Goal: Task Accomplishment & Management: Use online tool/utility

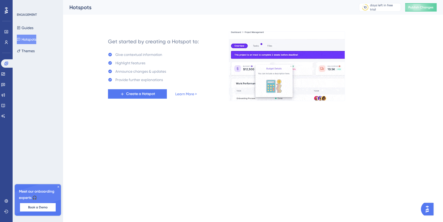
click at [59, 187] on icon at bounding box center [58, 187] width 3 height 3
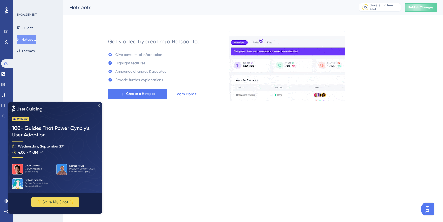
click at [100, 104] on img at bounding box center [55, 147] width 94 height 91
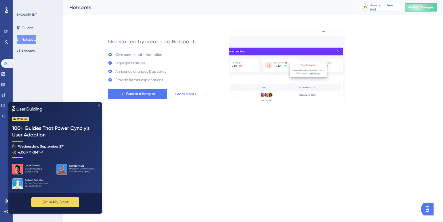
click at [98, 106] on icon "Close Preview" at bounding box center [99, 105] width 2 height 2
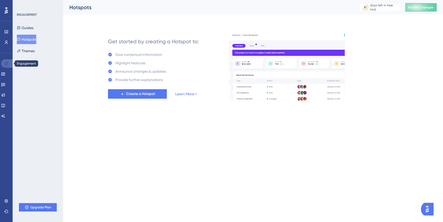
click at [6, 60] on link at bounding box center [7, 63] width 13 height 8
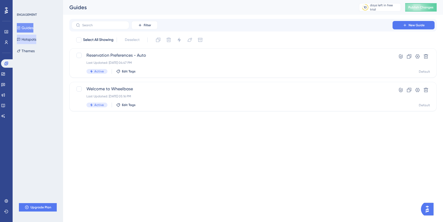
click at [32, 35] on button "Hotspots" at bounding box center [26, 39] width 19 height 9
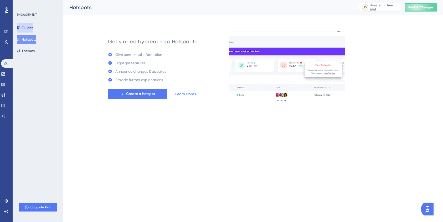
click at [33, 28] on button "Guides" at bounding box center [25, 27] width 17 height 9
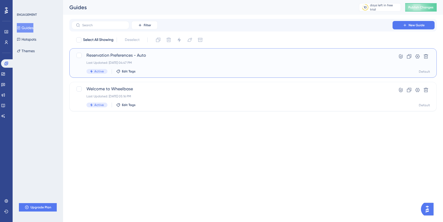
click at [164, 67] on div "Reservation Preferences - Auto Last Updated: Sep 11 2025, 04:47 PM Active Edit …" at bounding box center [231, 63] width 291 height 22
click at [94, 52] on div "Reservation Preferences - Auto Last Updated: Sep 11 2025, 04:47 PM Active Edit …" at bounding box center [253, 62] width 368 height 29
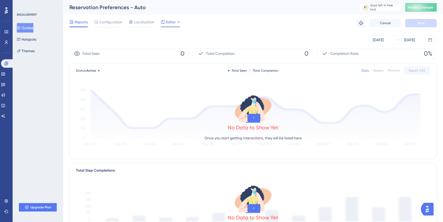
click at [169, 21] on span "Editor" at bounding box center [171, 22] width 10 height 6
click at [25, 23] on button "Guides" at bounding box center [25, 27] width 17 height 9
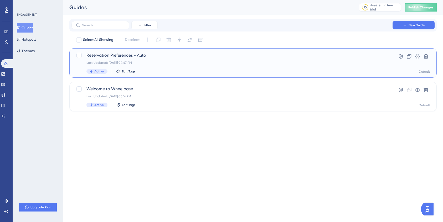
click at [115, 54] on span "Reservation Preferences - Auto" at bounding box center [231, 55] width 291 height 6
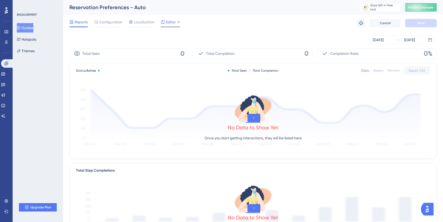
click at [172, 23] on span "Editor" at bounding box center [171, 22] width 10 height 6
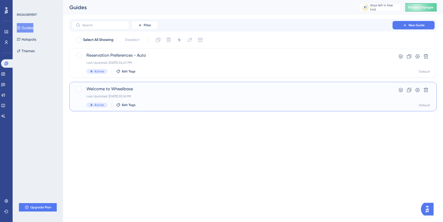
click at [101, 88] on span "Welcome to Wheelbase" at bounding box center [231, 89] width 291 height 6
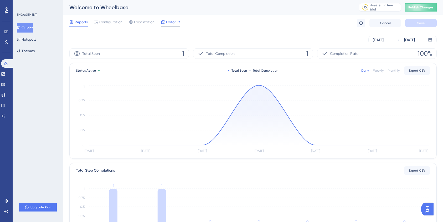
click at [171, 25] on div "Editor" at bounding box center [170, 23] width 19 height 8
click at [31, 27] on button "Guides" at bounding box center [25, 27] width 17 height 9
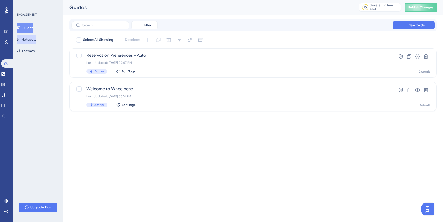
click at [29, 37] on button "Hotspots" at bounding box center [26, 39] width 19 height 9
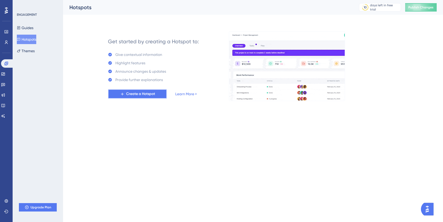
click at [151, 94] on span "Create a Hotspot" at bounding box center [140, 94] width 29 height 6
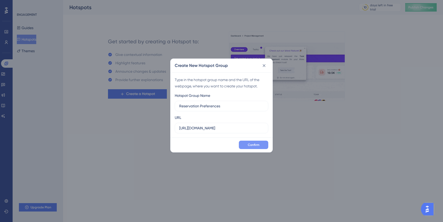
type input "Reservation Preferences"
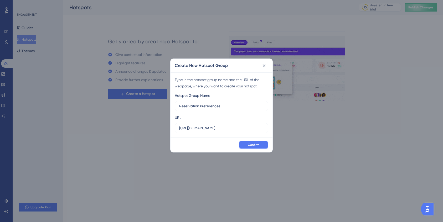
click at [250, 144] on span "Confirm" at bounding box center [254, 145] width 12 height 4
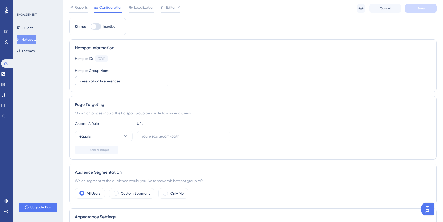
scroll to position [23, 0]
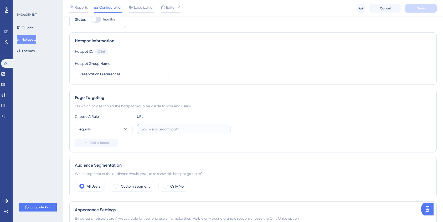
click at [167, 131] on input "text" at bounding box center [183, 129] width 85 height 6
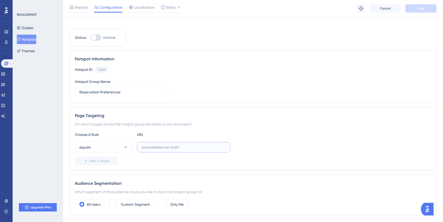
scroll to position [0, 0]
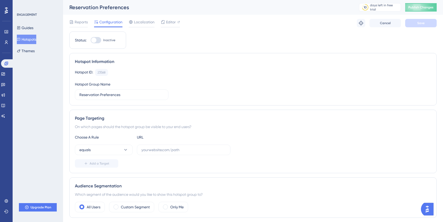
click at [92, 39] on div at bounding box center [93, 40] width 5 height 5
click at [91, 40] on input "Inactive" at bounding box center [90, 40] width 0 height 0
checkbox input "false"
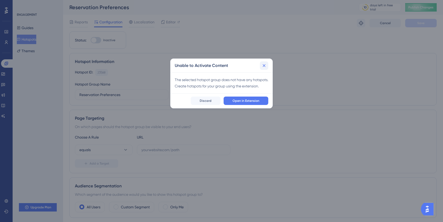
click at [266, 64] on icon at bounding box center [264, 65] width 5 height 5
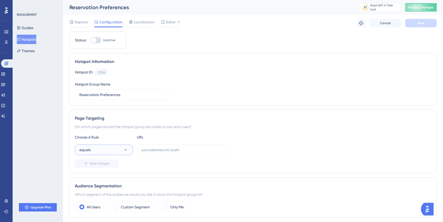
click at [116, 150] on button "equals" at bounding box center [104, 150] width 58 height 11
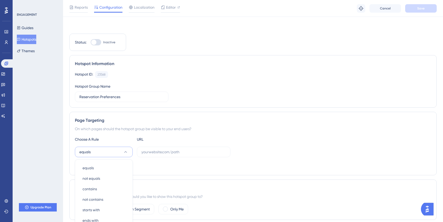
scroll to position [89, 0]
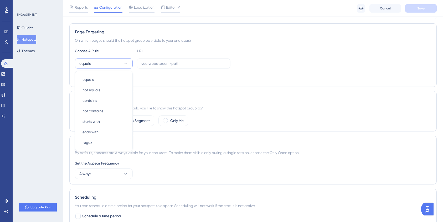
click at [166, 74] on div "Add a Target" at bounding box center [253, 77] width 356 height 8
click at [166, 65] on input "text" at bounding box center [183, 64] width 85 height 6
paste input "https://dashboard-staging.wheelbasepro.com/account/reservations"
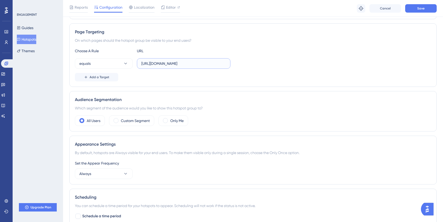
scroll to position [0, 33]
type input "https://dashboard-staging.wheelbasepro.com/account/reservations"
click at [423, 8] on span "Save" at bounding box center [420, 8] width 7 height 4
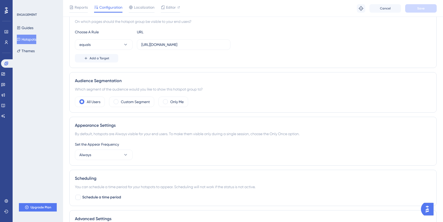
scroll to position [0, 0]
